Goal: Transaction & Acquisition: Obtain resource

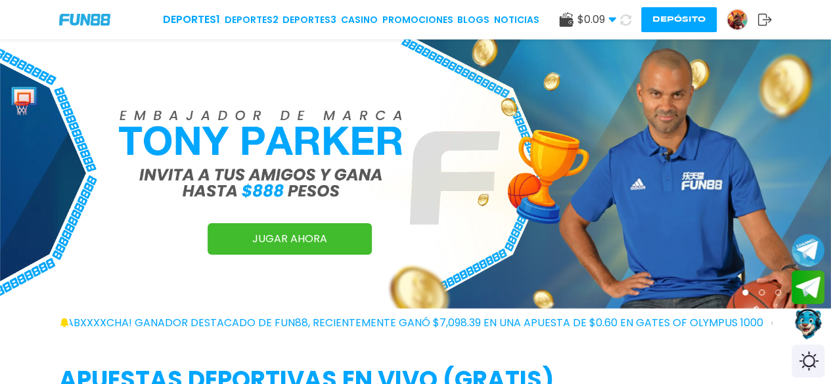
click at [609, 16] on icon at bounding box center [612, 20] width 8 height 8
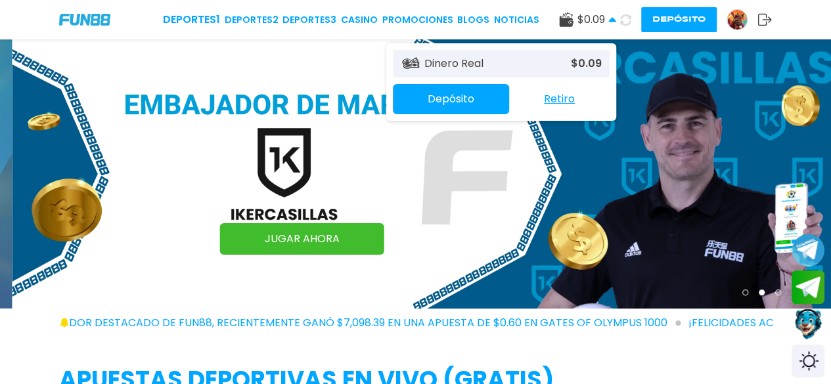
click at [623, 22] on icon at bounding box center [625, 19] width 11 height 11
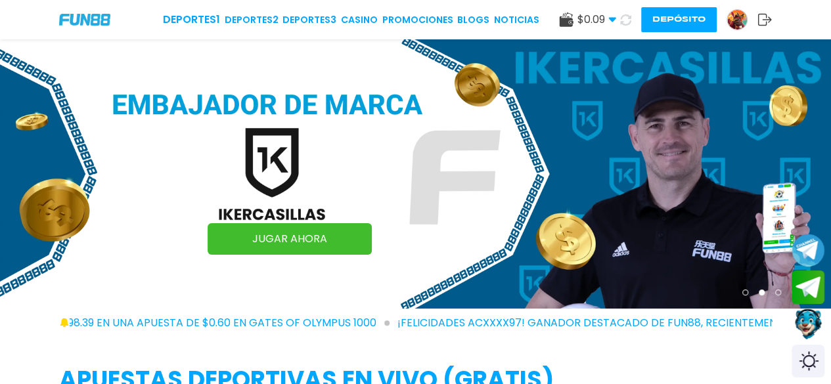
click at [733, 22] on img at bounding box center [737, 20] width 20 height 20
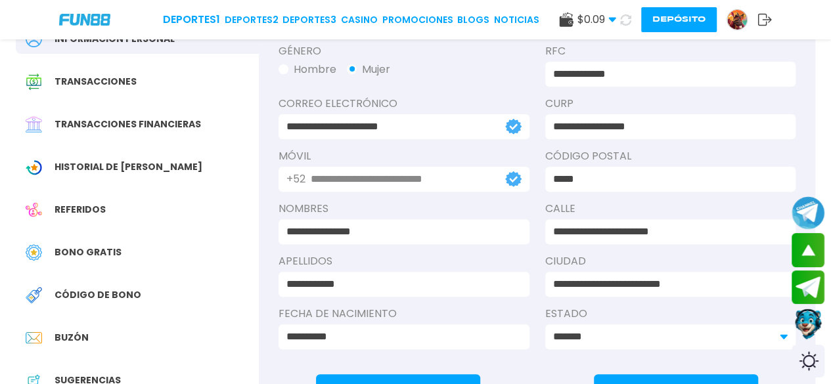
scroll to position [167, 0]
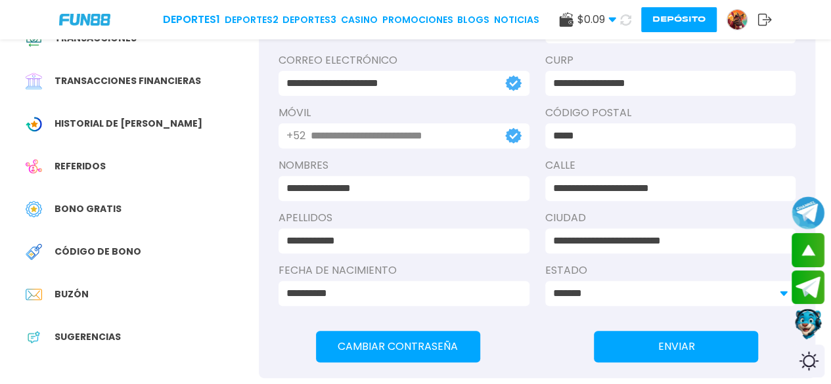
click at [160, 209] on div "Bono Gratis" at bounding box center [137, 209] width 243 height 30
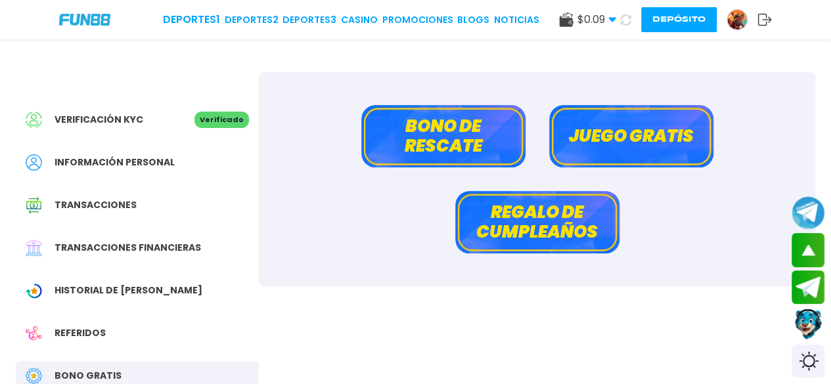
click at [586, 121] on button "Juego gratis" at bounding box center [631, 136] width 164 height 62
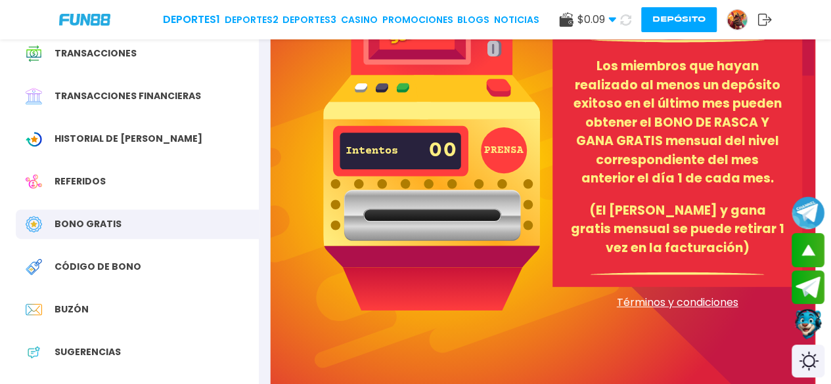
scroll to position [157, 0]
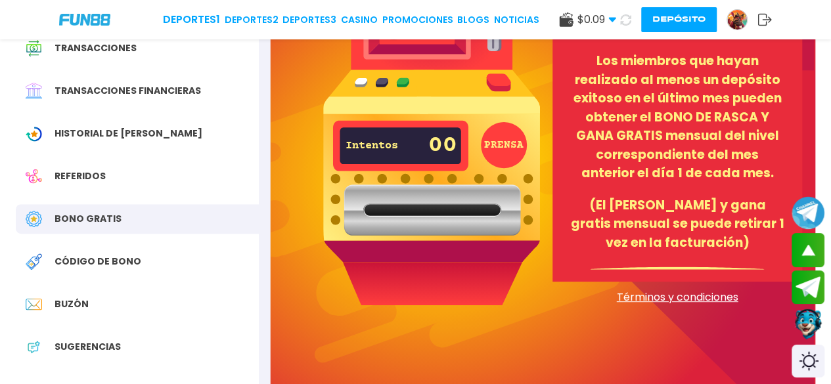
click at [507, 129] on button "PRENSA" at bounding box center [504, 145] width 46 height 46
